Goal: Task Accomplishment & Management: Use online tool/utility

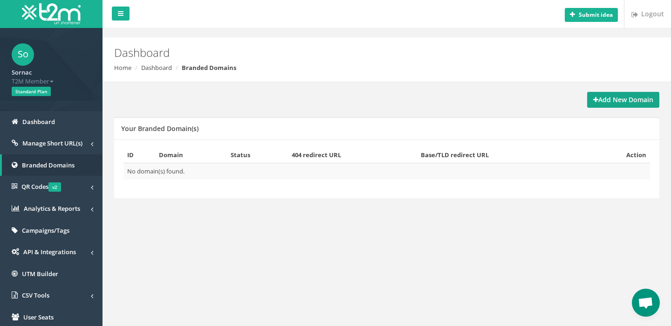
click at [614, 97] on strong "Add New Domain" at bounding box center [623, 99] width 60 height 9
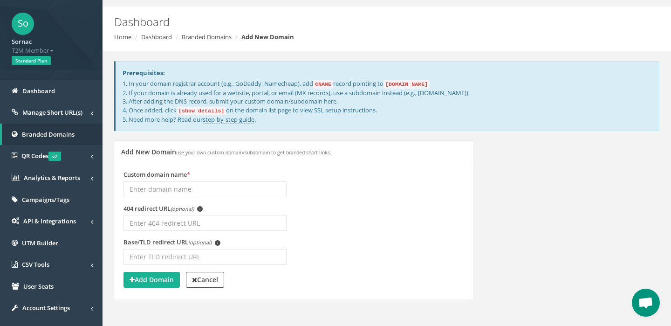
scroll to position [31, 0]
click at [131, 189] on input "nemrod" at bounding box center [204, 189] width 163 height 16
click at [179, 187] on input "links.nemrod" at bounding box center [204, 189] width 163 height 16
type input "links.nemrod.io"
click at [146, 275] on strong "Add Domain" at bounding box center [151, 278] width 44 height 9
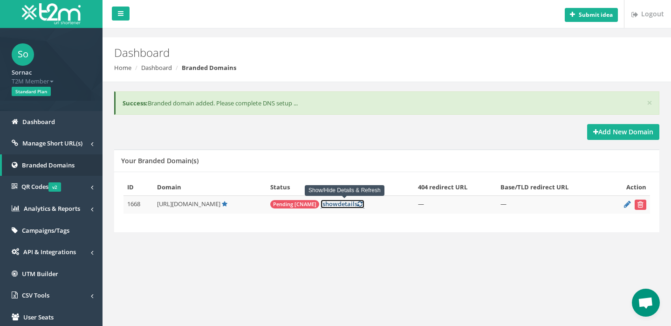
click at [342, 208] on link "[ show details ]" at bounding box center [342, 203] width 44 height 9
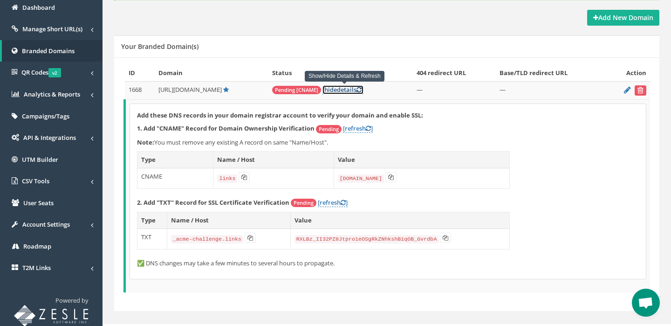
scroll to position [110, 0]
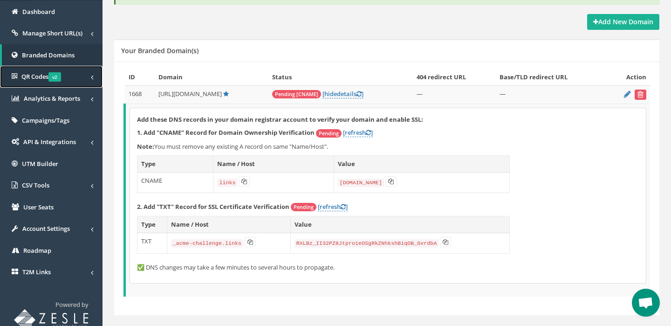
click at [30, 71] on link "QR Codes v2" at bounding box center [51, 77] width 102 height 22
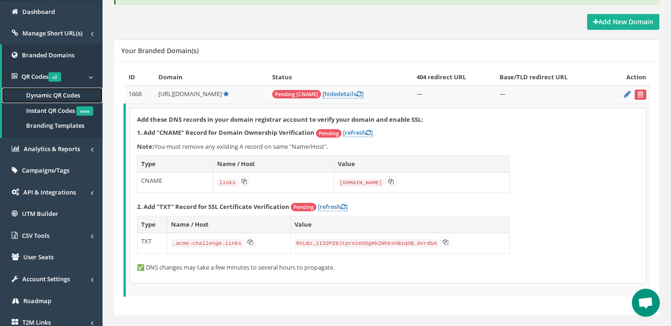
click at [47, 94] on span "Dynamic QR Codes" at bounding box center [53, 95] width 54 height 8
